Goal: Navigation & Orientation: Find specific page/section

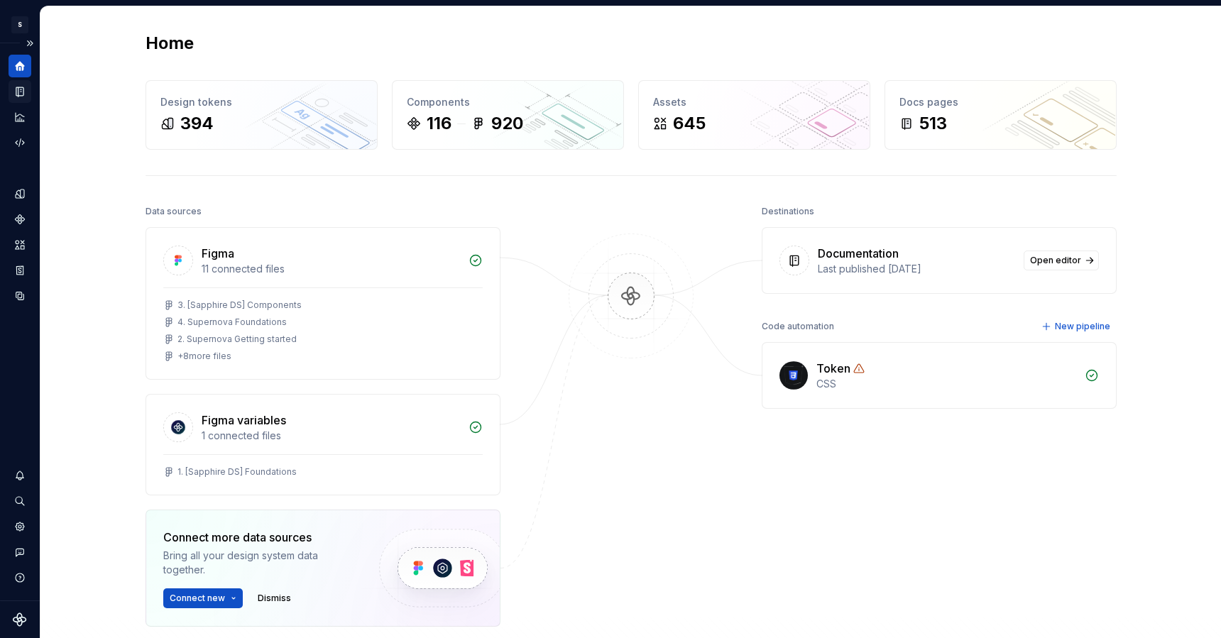
click at [18, 91] on icon "Documentation" at bounding box center [19, 91] width 13 height 13
